Goal: Task Accomplishment & Management: Complete application form

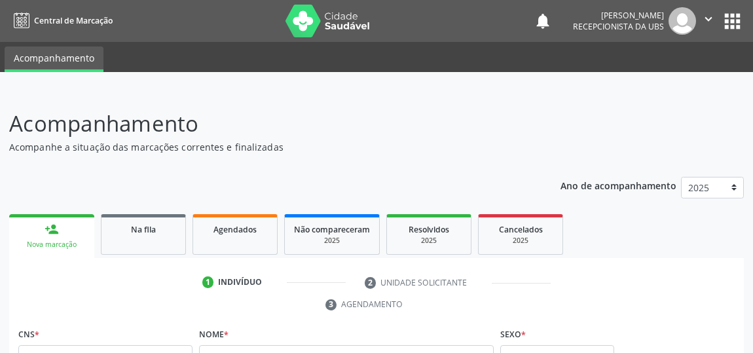
scroll to position [16, 0]
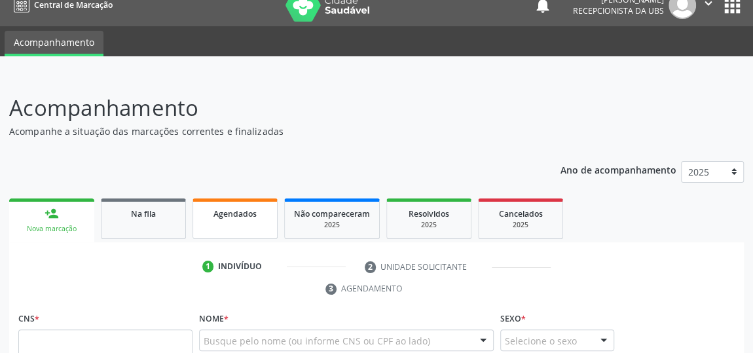
click at [243, 217] on span "Agendados" at bounding box center [235, 213] width 43 height 11
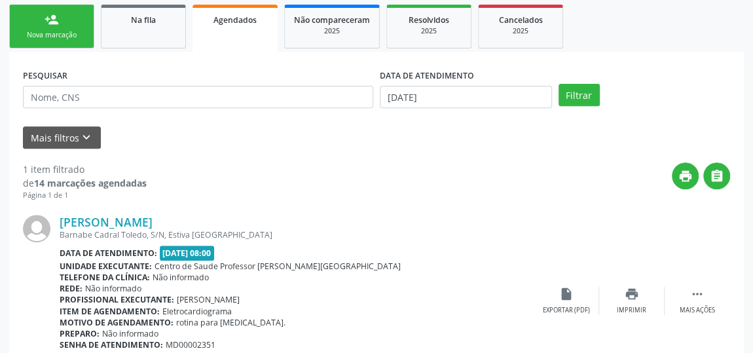
scroll to position [278, 0]
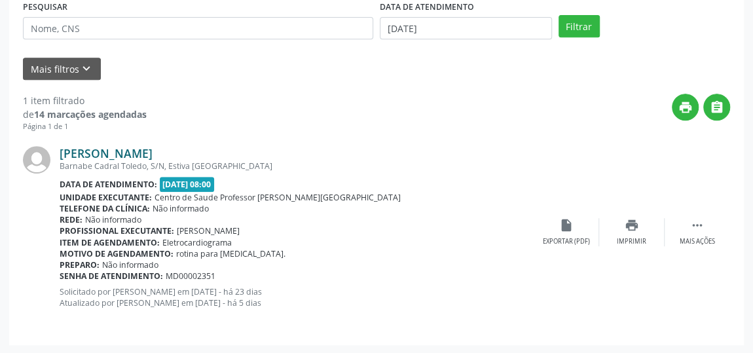
click at [153, 151] on link "Adriana Maria Conceicao da Silva Almeida" at bounding box center [106, 153] width 93 height 14
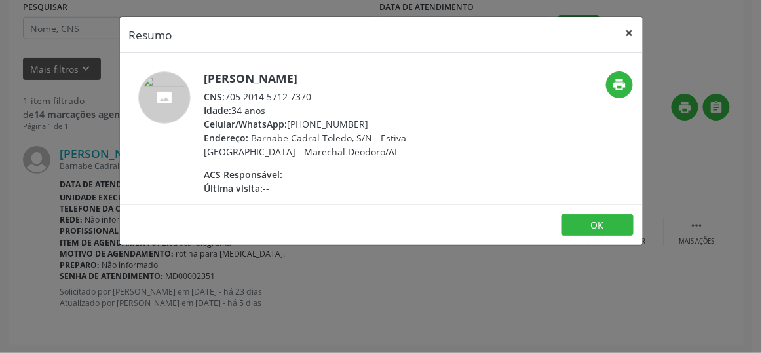
click at [629, 27] on button "×" at bounding box center [629, 33] width 26 height 32
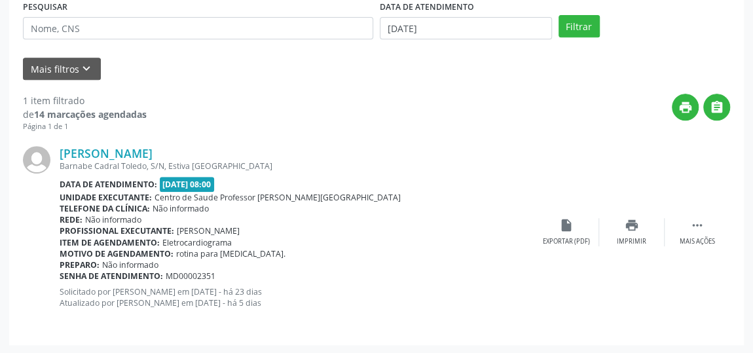
click at [578, 37] on div "PESQUISAR DATA DE ATENDIMENTO 20/08/2025 Filtrar" at bounding box center [377, 22] width 714 height 51
click at [579, 29] on button "Filtrar" at bounding box center [579, 26] width 41 height 22
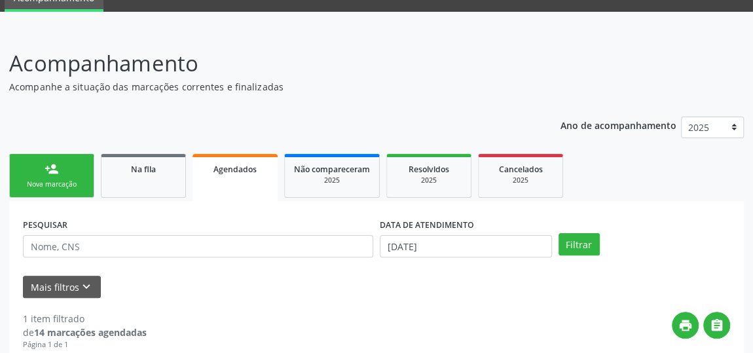
scroll to position [40, 0]
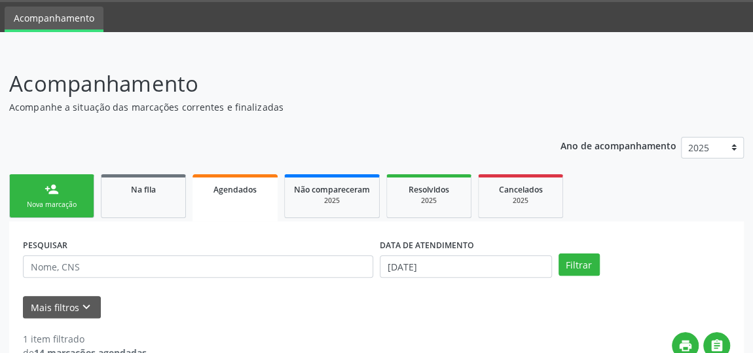
click at [258, 191] on div "Agendados" at bounding box center [235, 189] width 67 height 14
click at [55, 174] on link "person_add Nova marcação" at bounding box center [51, 196] width 85 height 44
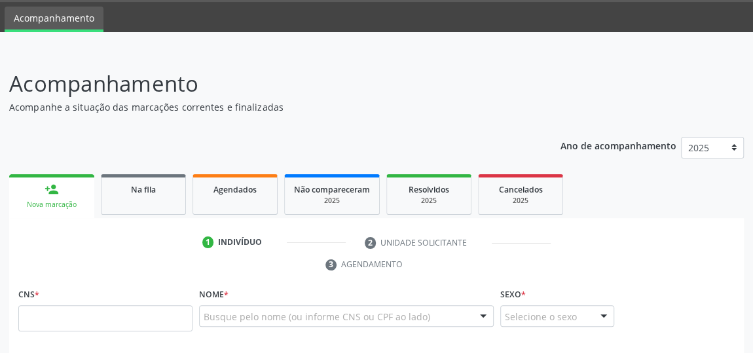
click at [56, 205] on div "Nova marcação" at bounding box center [51, 205] width 67 height 10
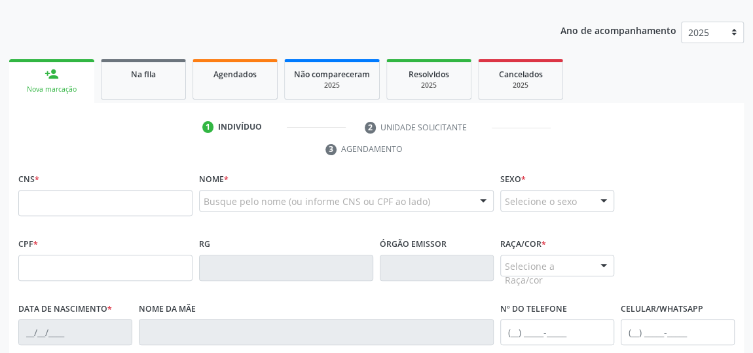
scroll to position [159, 0]
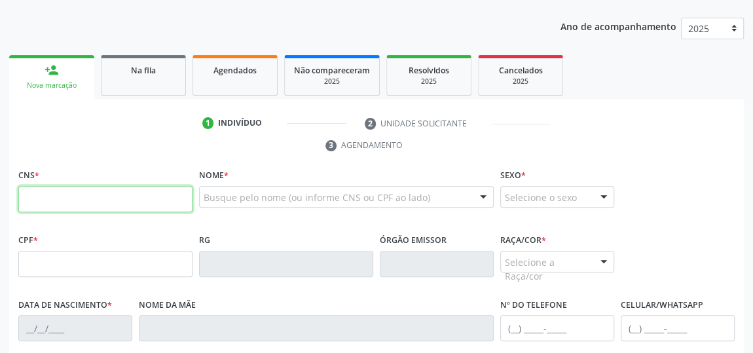
click at [53, 192] on input "text" at bounding box center [105, 199] width 174 height 26
click at [115, 206] on input "709 8074 6227 897" at bounding box center [105, 199] width 174 height 26
type input "7"
type input "709 8070 4622 7897"
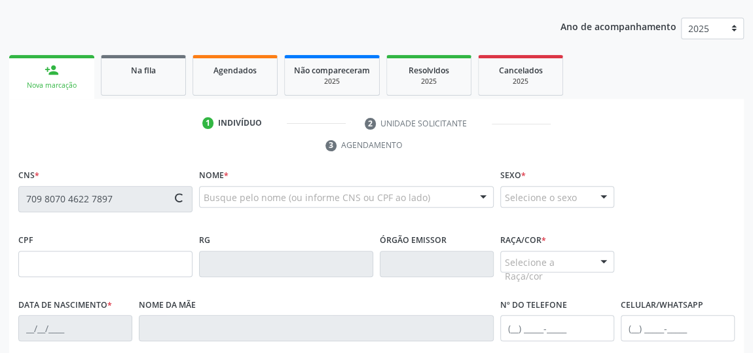
type input "280.196.604-53"
type input "[DATE]"
type input "Iracema [PERSON_NAME]"
type input "[PHONE_NUMBER]"
type input "S/N"
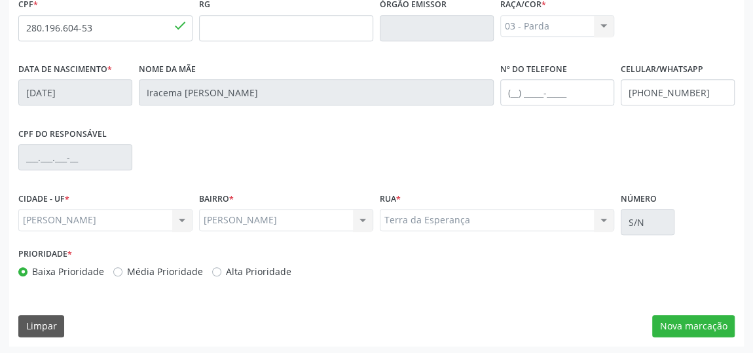
scroll to position [396, 0]
click at [713, 320] on button "Nova marcação" at bounding box center [693, 325] width 83 height 22
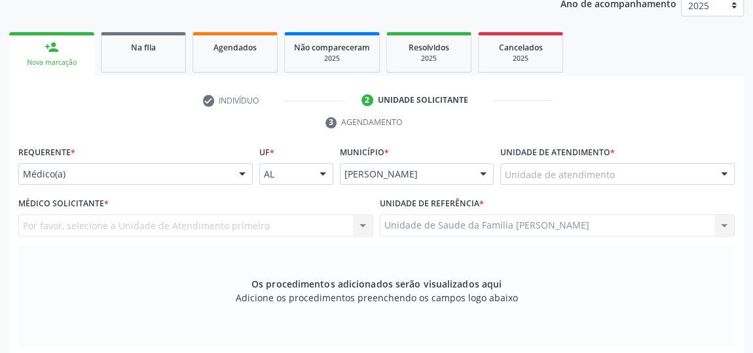
scroll to position [155, 0]
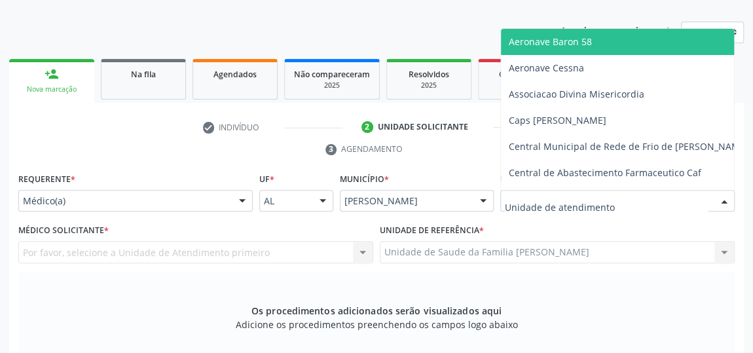
click at [692, 202] on div at bounding box center [617, 201] width 234 height 22
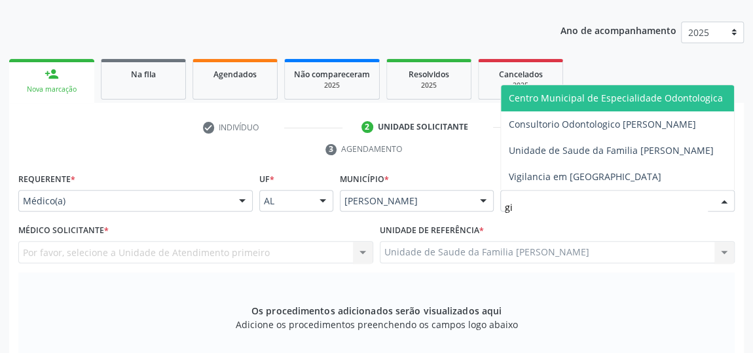
type input "gis"
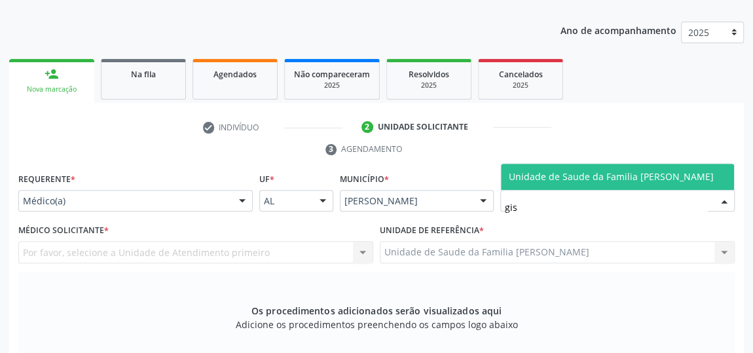
click at [671, 167] on span "Unidade de Saude da Familia [PERSON_NAME]" at bounding box center [617, 177] width 233 height 26
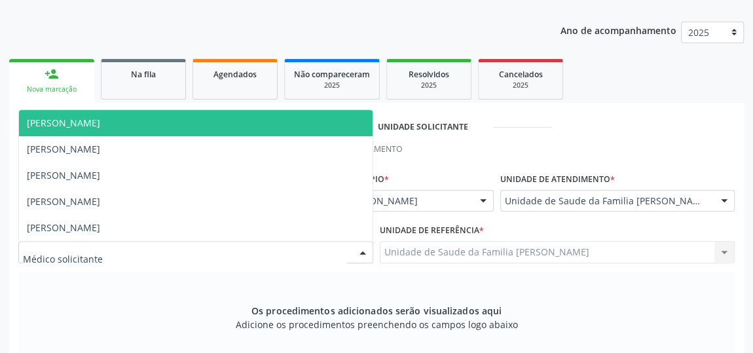
click at [362, 244] on div at bounding box center [363, 253] width 20 height 22
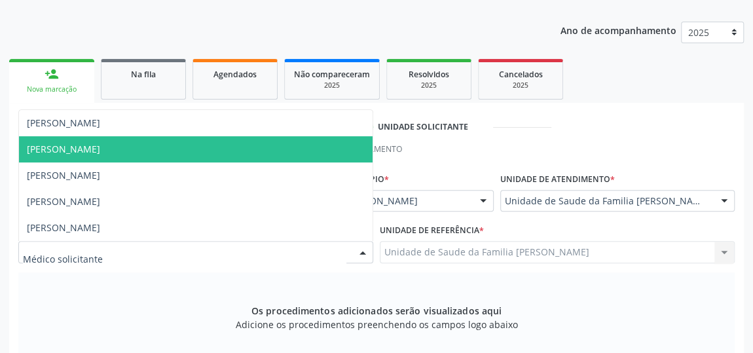
click at [65, 151] on span "[PERSON_NAME]" at bounding box center [63, 149] width 73 height 12
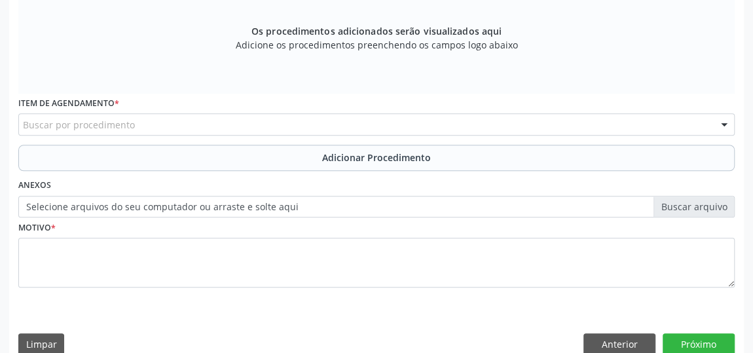
scroll to position [453, 0]
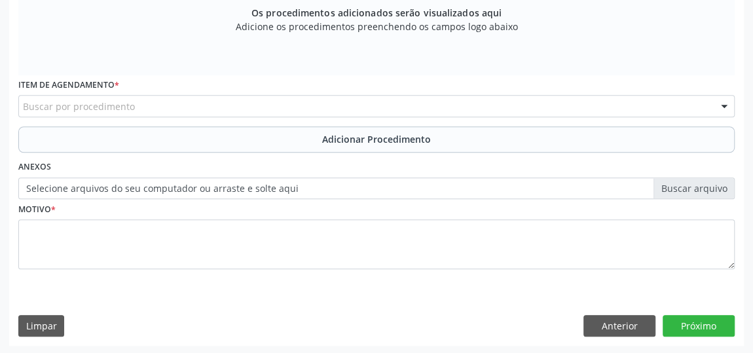
click at [272, 102] on div "Buscar por procedimento" at bounding box center [376, 106] width 717 height 22
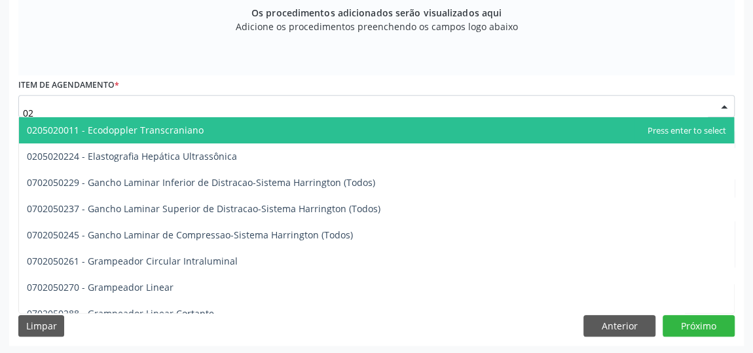
type input "0"
type input "0205020"
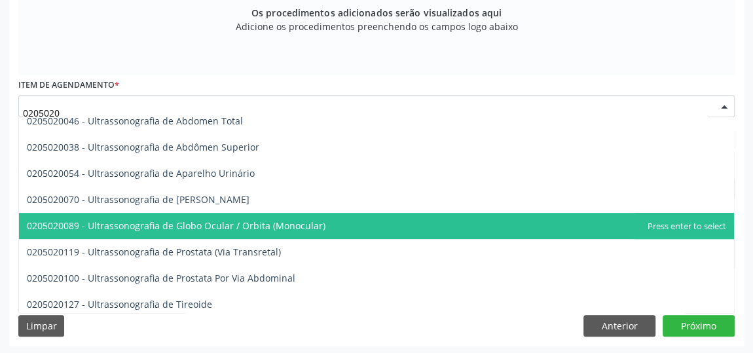
scroll to position [357, 0]
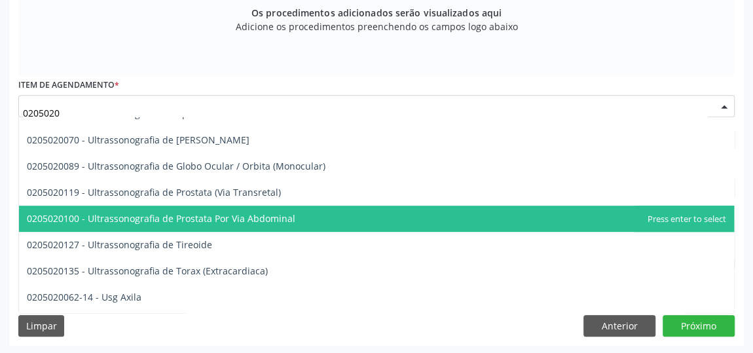
click at [206, 223] on span "0205020100 - Ultrassonografia de Prostata Por Via Abdominal" at bounding box center [376, 219] width 715 height 26
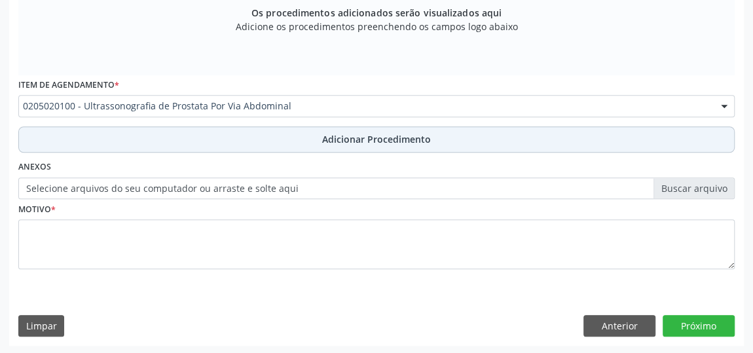
click at [409, 143] on span "Adicionar Procedimento" at bounding box center [376, 139] width 109 height 14
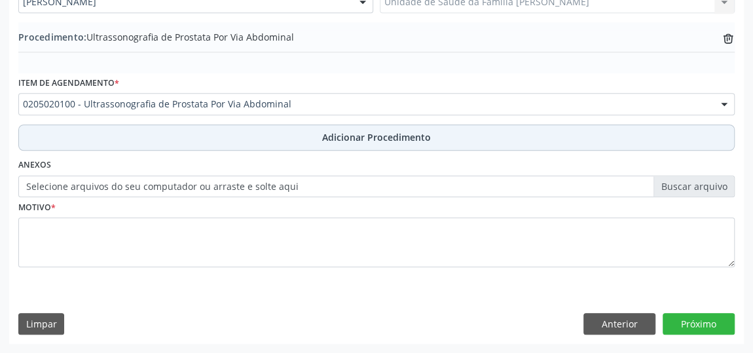
scroll to position [403, 0]
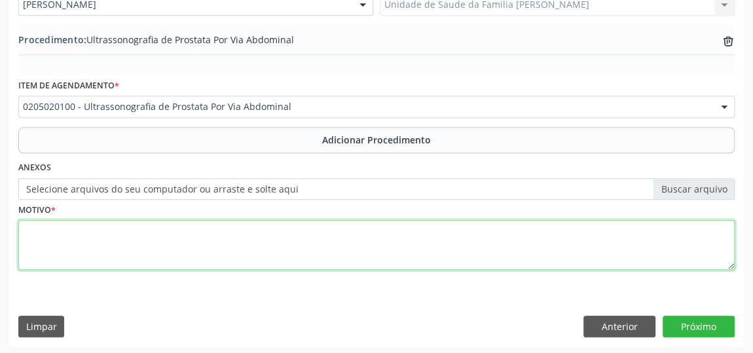
click at [295, 233] on textarea at bounding box center [376, 245] width 717 height 50
type textarea "avaliacao PSA elevado"
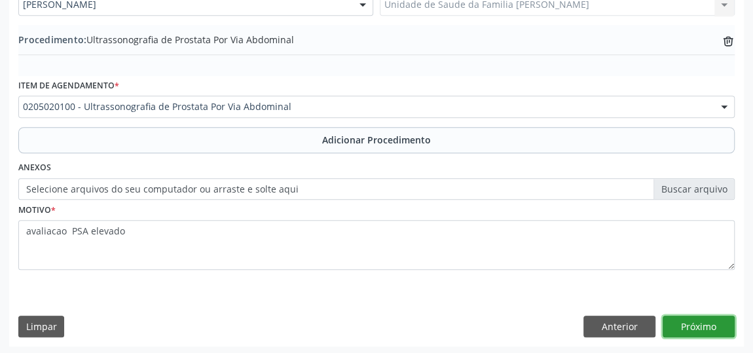
click at [713, 316] on button "Próximo" at bounding box center [699, 327] width 72 height 22
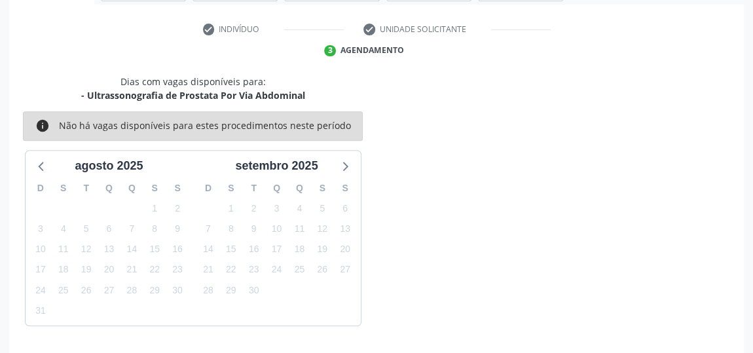
scroll to position [292, 0]
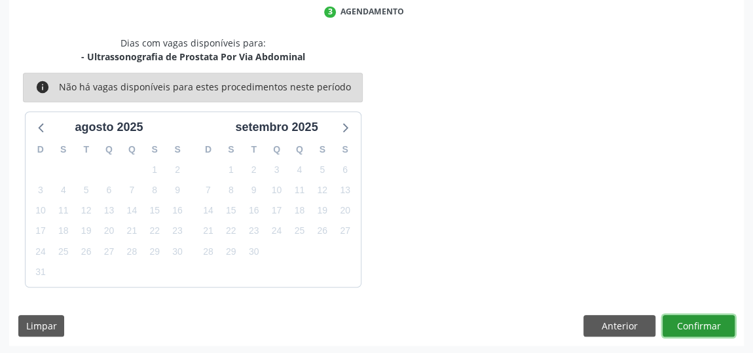
click at [703, 323] on button "Confirmar" at bounding box center [699, 326] width 72 height 22
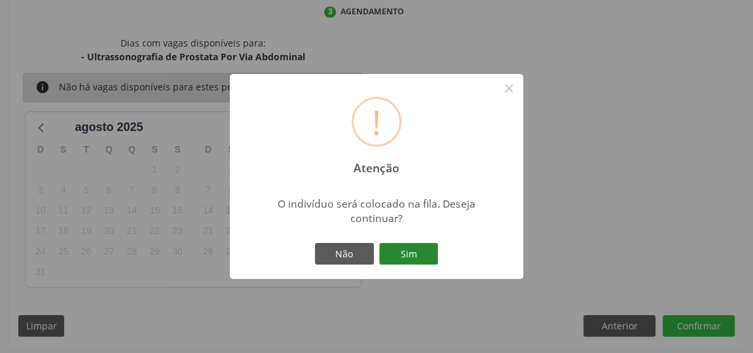
click at [421, 260] on button "Sim" at bounding box center [408, 254] width 59 height 22
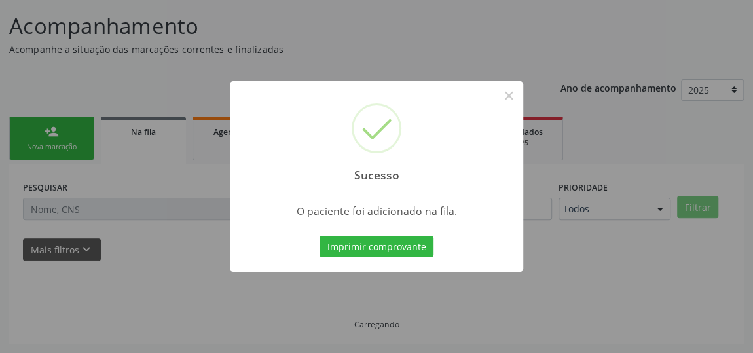
scroll to position [96, 0]
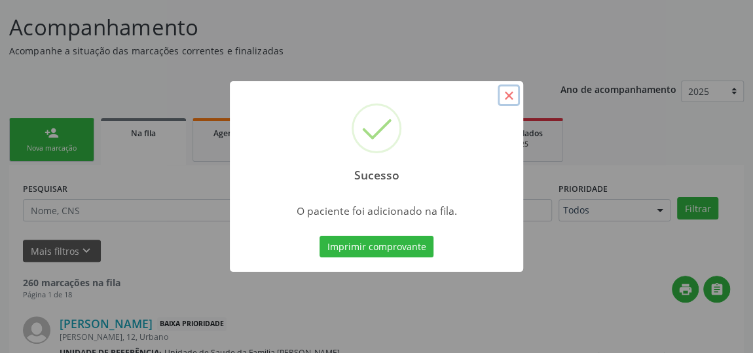
click at [502, 95] on button "×" at bounding box center [509, 95] width 22 height 22
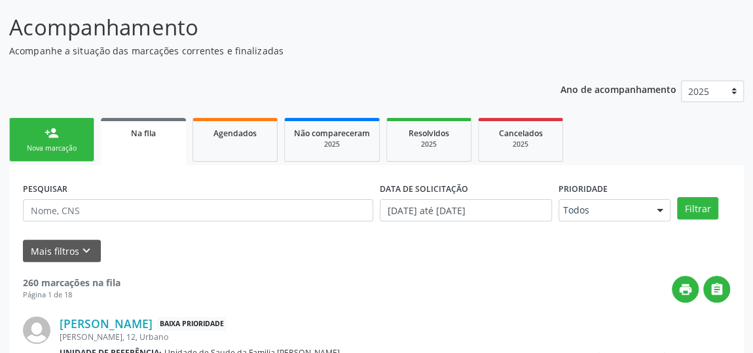
click at [34, 147] on div "Nova marcação" at bounding box center [51, 148] width 65 height 10
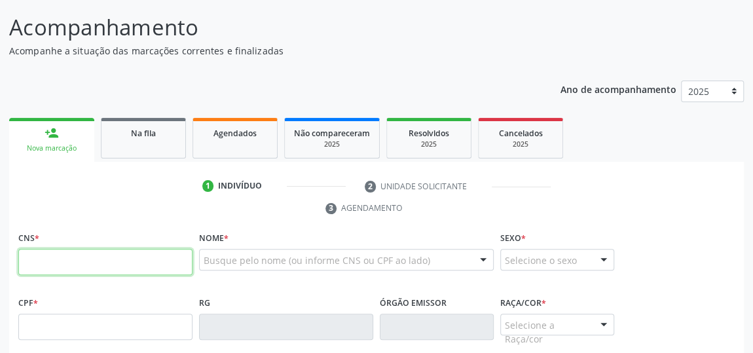
click at [160, 261] on input "text" at bounding box center [105, 262] width 174 height 26
type input "709 8070 4622 7897"
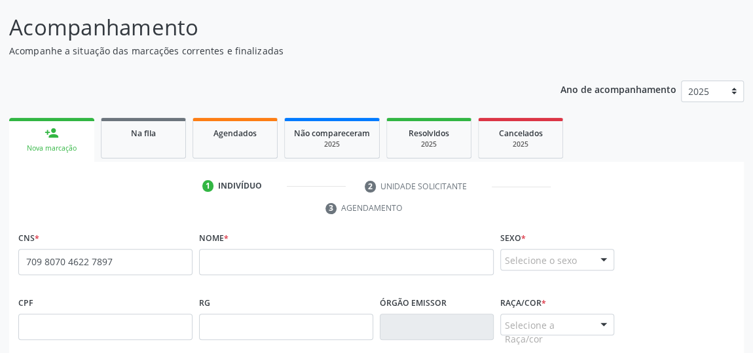
click at [174, 254] on span "none" at bounding box center [159, 259] width 58 height 14
click at [169, 263] on span "none" at bounding box center [159, 259] width 58 height 14
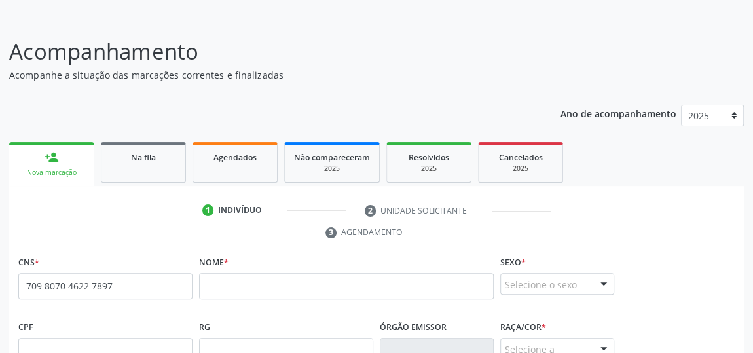
scroll to position [80, 0]
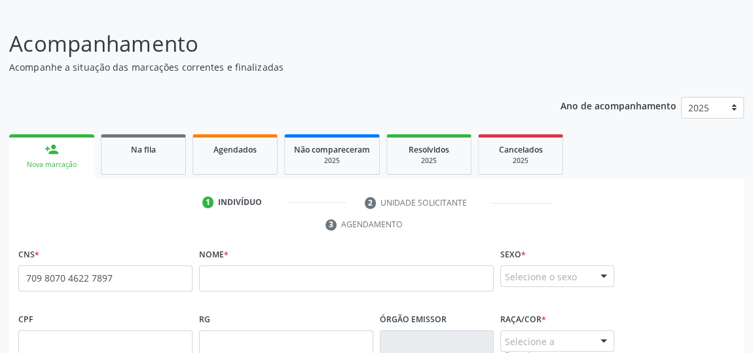
click at [132, 275] on span "none" at bounding box center [159, 276] width 58 height 14
click at [131, 276] on span "none" at bounding box center [159, 276] width 58 height 14
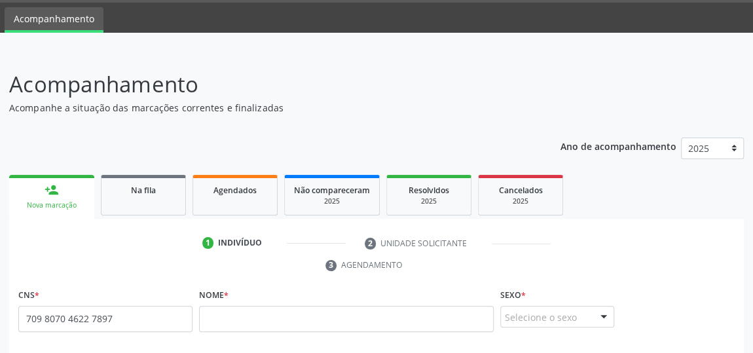
scroll to position [0, 0]
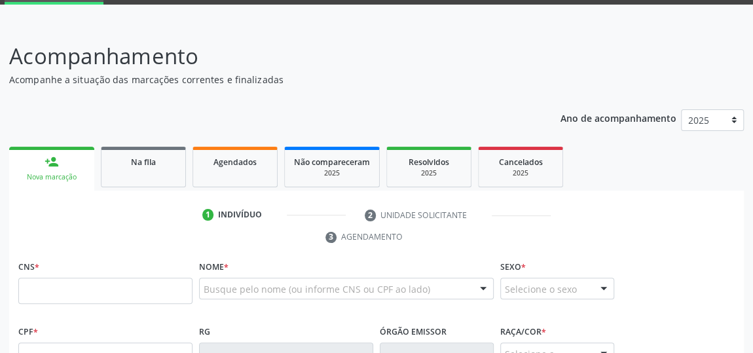
scroll to position [135, 0]
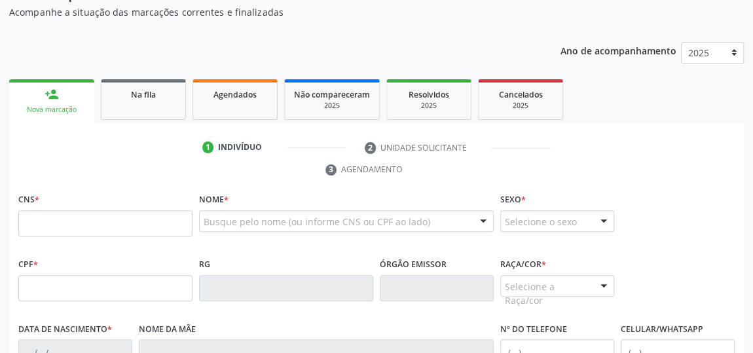
click at [128, 219] on input "text" at bounding box center [105, 223] width 174 height 26
type input "709 8070 4622 7897"
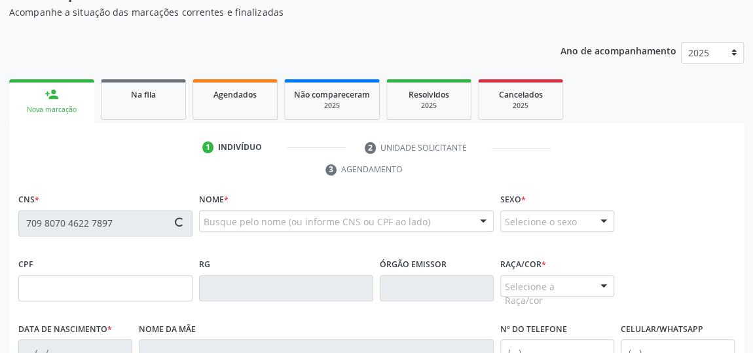
type input "280.196.604-53"
type input "[DATE]"
type input "Iracema [PERSON_NAME]"
type input "[PHONE_NUMBER]"
type input "S/N"
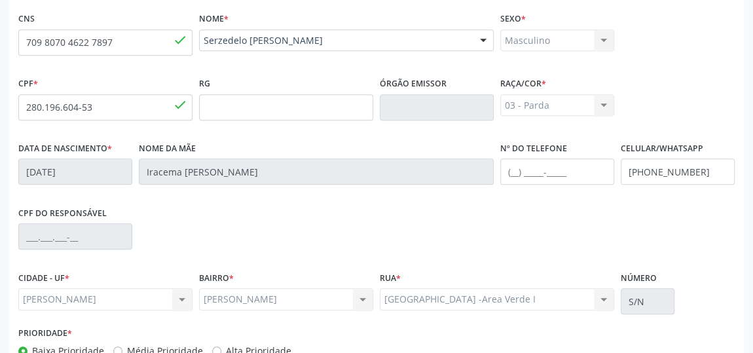
scroll to position [396, 0]
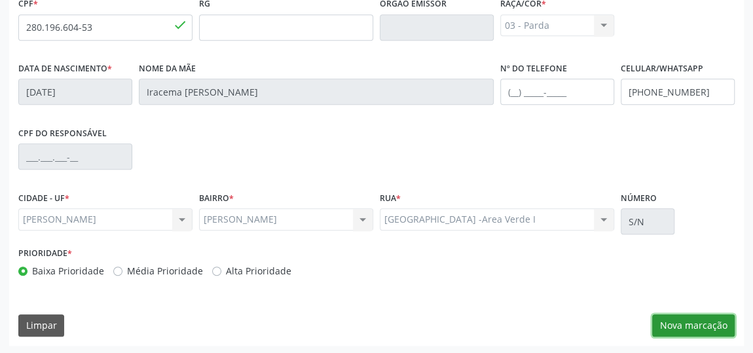
click at [717, 321] on button "Nova marcação" at bounding box center [693, 325] width 83 height 22
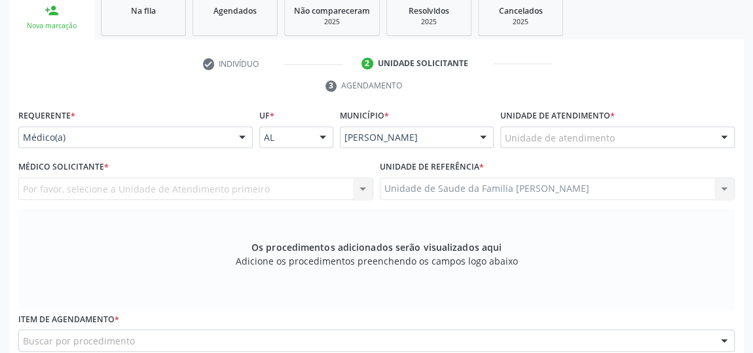
scroll to position [217, 0]
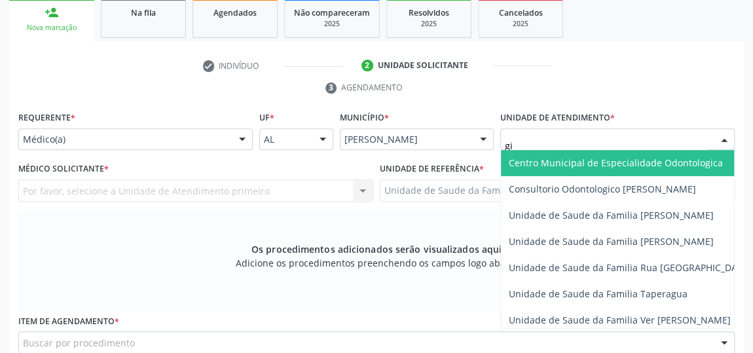
type input "gis"
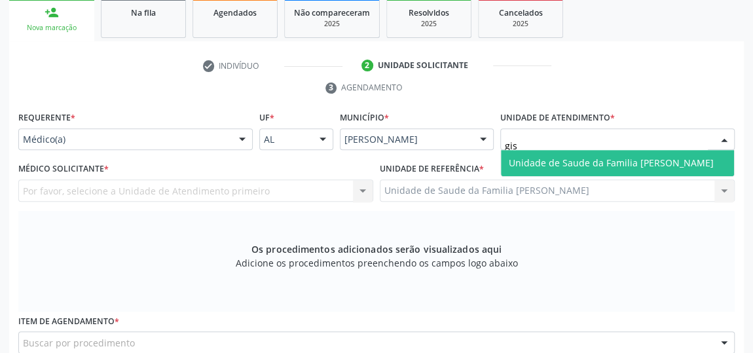
click at [608, 164] on span "Unidade de Saude da Familia [PERSON_NAME]" at bounding box center [611, 163] width 205 height 12
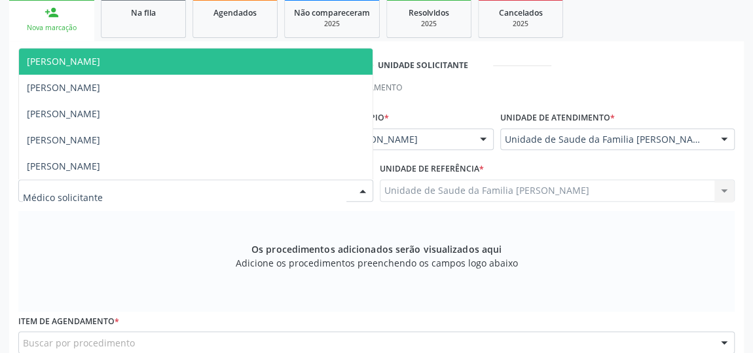
click at [367, 191] on div at bounding box center [363, 191] width 20 height 22
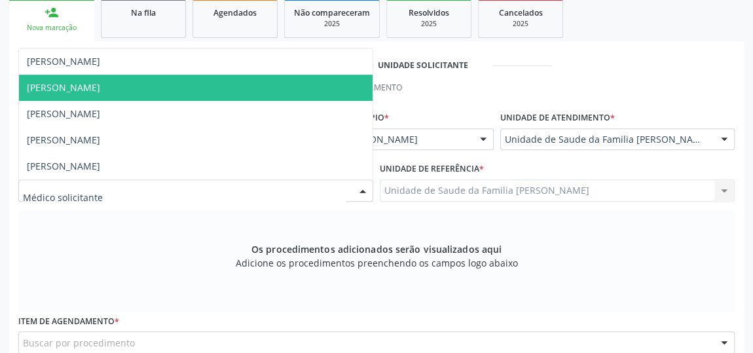
click at [68, 92] on span "[PERSON_NAME]" at bounding box center [196, 88] width 354 height 26
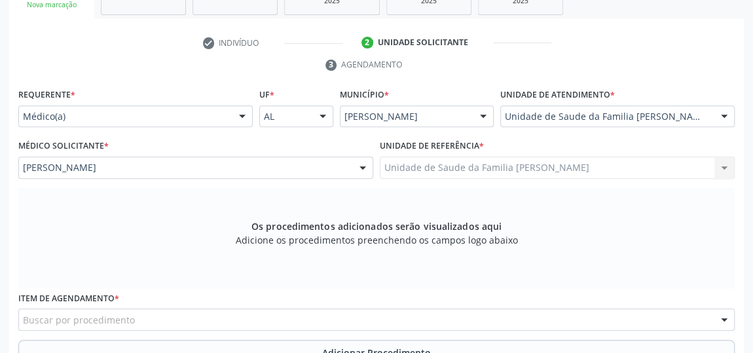
scroll to position [453, 0]
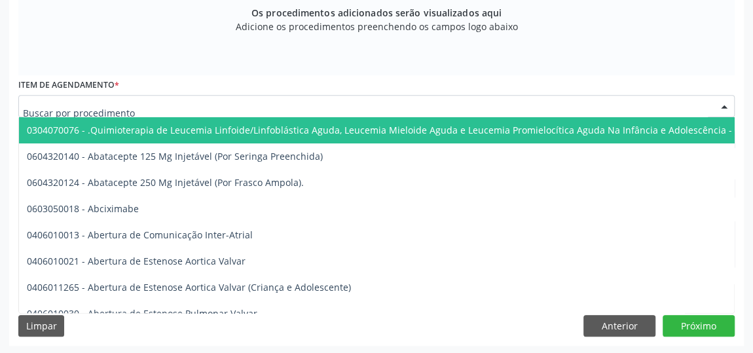
click at [333, 95] on div at bounding box center [376, 106] width 717 height 22
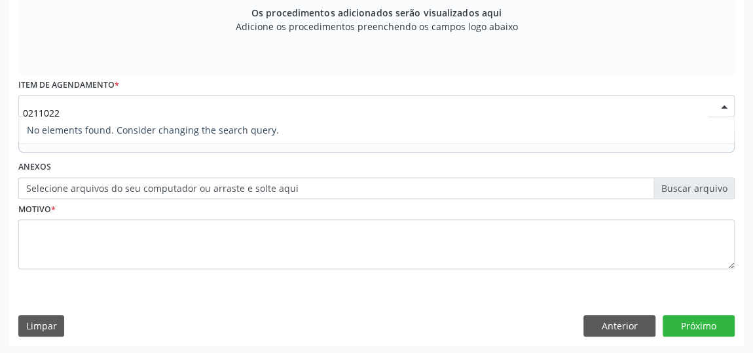
type input "021102"
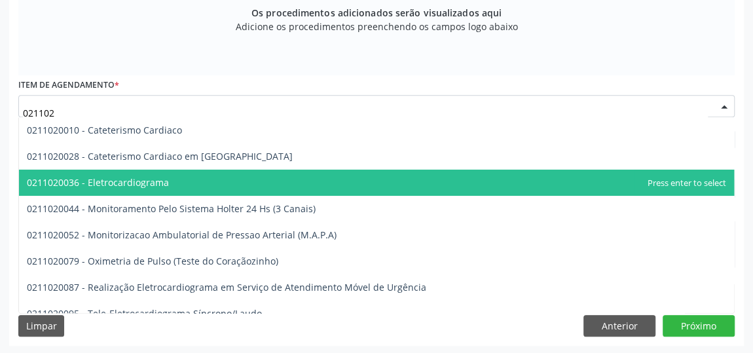
click at [170, 186] on span "0211020036 - Eletrocardiograma" at bounding box center [376, 183] width 715 height 26
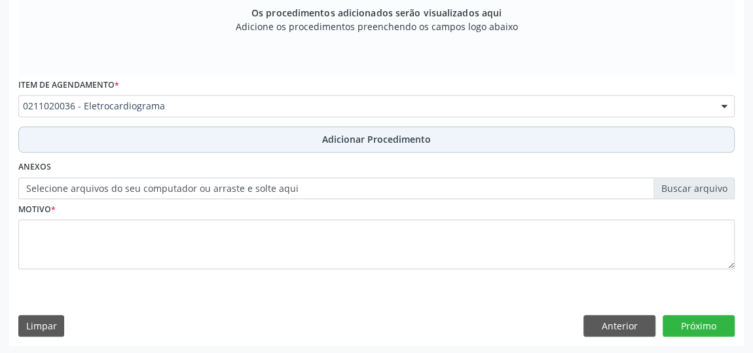
click at [354, 138] on span "Adicionar Procedimento" at bounding box center [376, 139] width 109 height 14
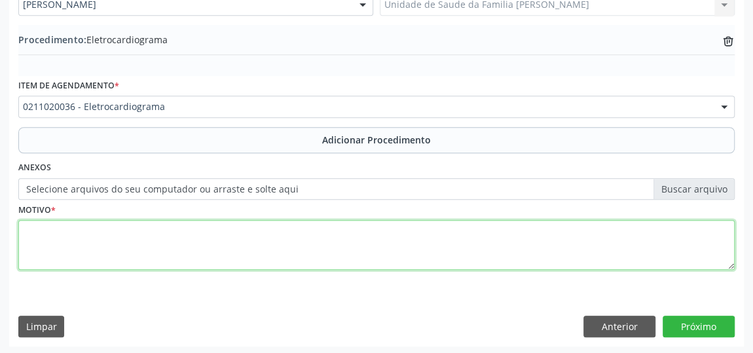
click at [264, 245] on textarea at bounding box center [376, 245] width 717 height 50
click at [28, 227] on textarea "avaliacao cardiaca." at bounding box center [376, 245] width 717 height 50
type textarea "Avaliacao cardiaca."
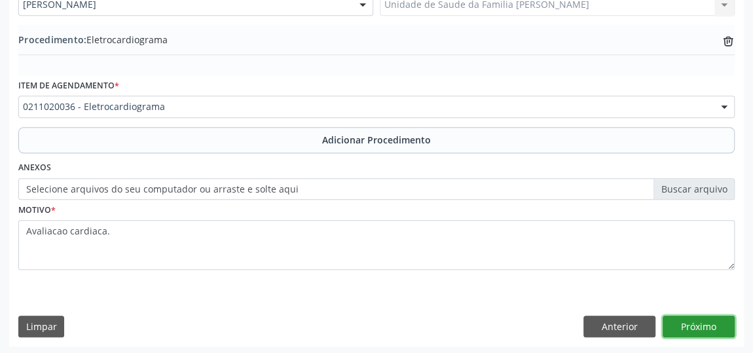
click at [703, 316] on button "Próximo" at bounding box center [699, 327] width 72 height 22
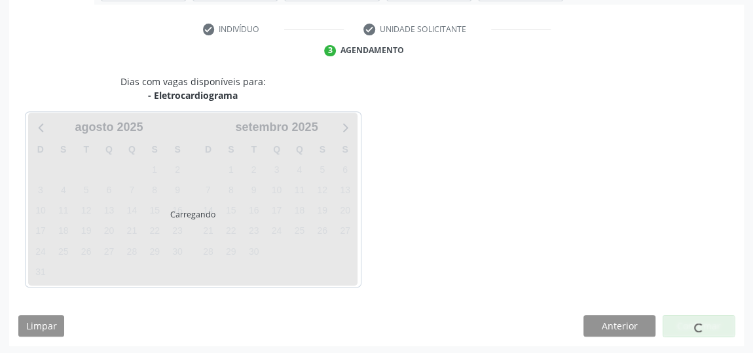
scroll to position [292, 0]
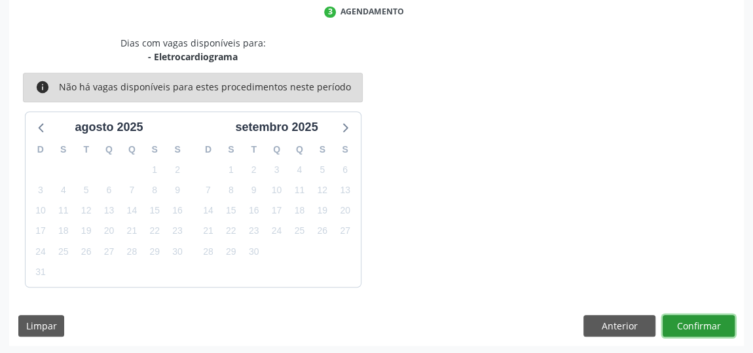
click at [703, 316] on button "Confirmar" at bounding box center [699, 326] width 72 height 22
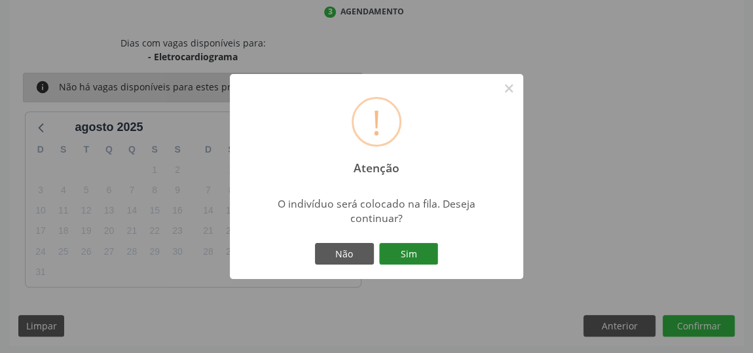
click at [410, 257] on button "Sim" at bounding box center [408, 254] width 59 height 22
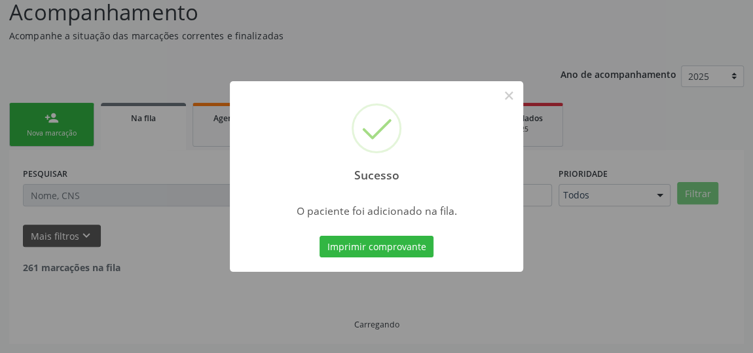
scroll to position [96, 0]
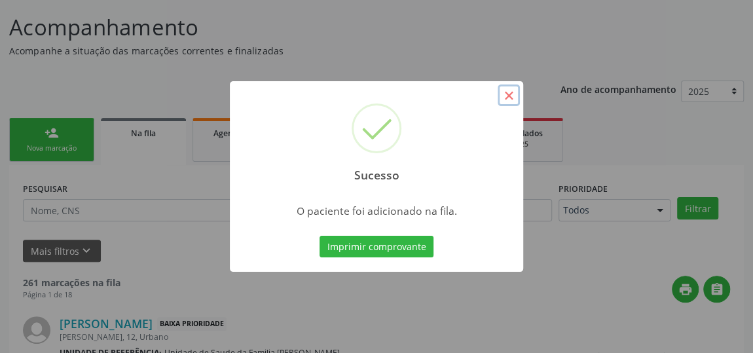
click at [510, 96] on button "×" at bounding box center [509, 95] width 22 height 22
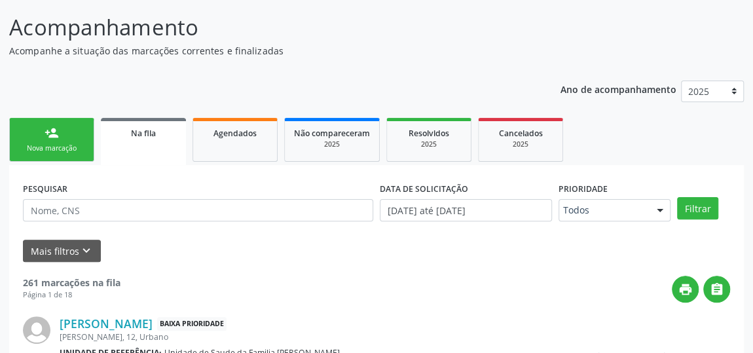
click at [68, 144] on div "Nova marcação" at bounding box center [51, 148] width 65 height 10
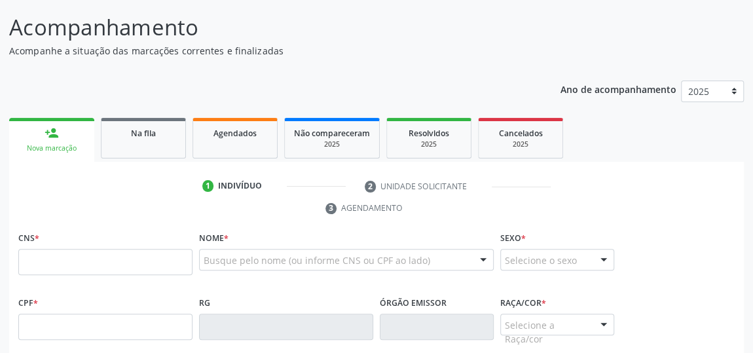
click at [60, 143] on div "Nova marcação" at bounding box center [51, 148] width 67 height 10
click at [60, 124] on link "person_add Nova marcação" at bounding box center [51, 140] width 85 height 44
